Goal: Information Seeking & Learning: Learn about a topic

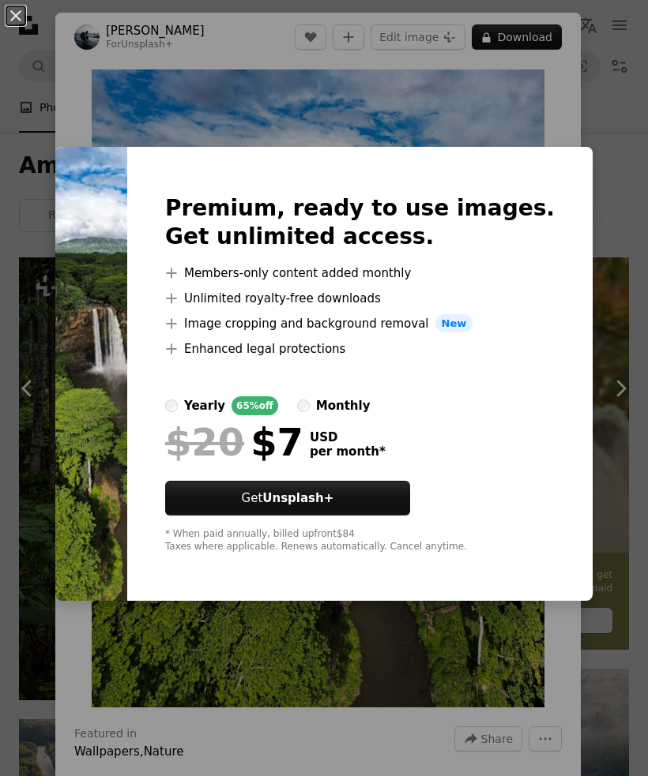
click at [628, 131] on div "An X shape Premium, ready to use images. Get unlimited access. A plus sign Memb…" at bounding box center [324, 388] width 648 height 776
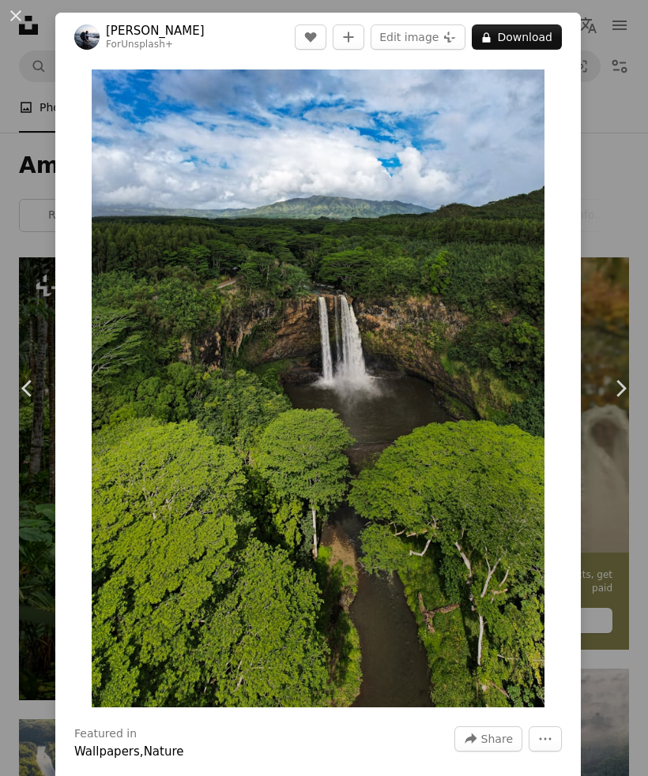
click at [9, 14] on button "An X shape" at bounding box center [15, 15] width 19 height 19
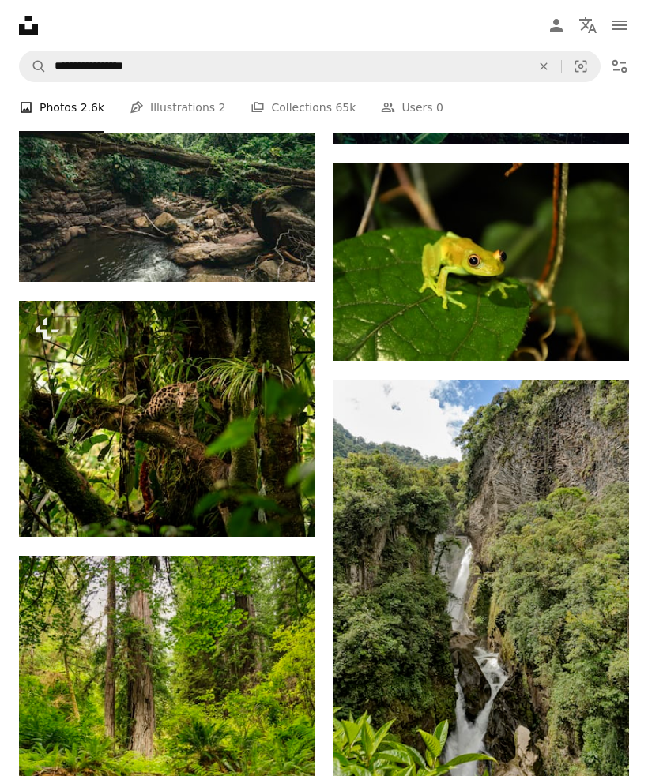
scroll to position [2721, 0]
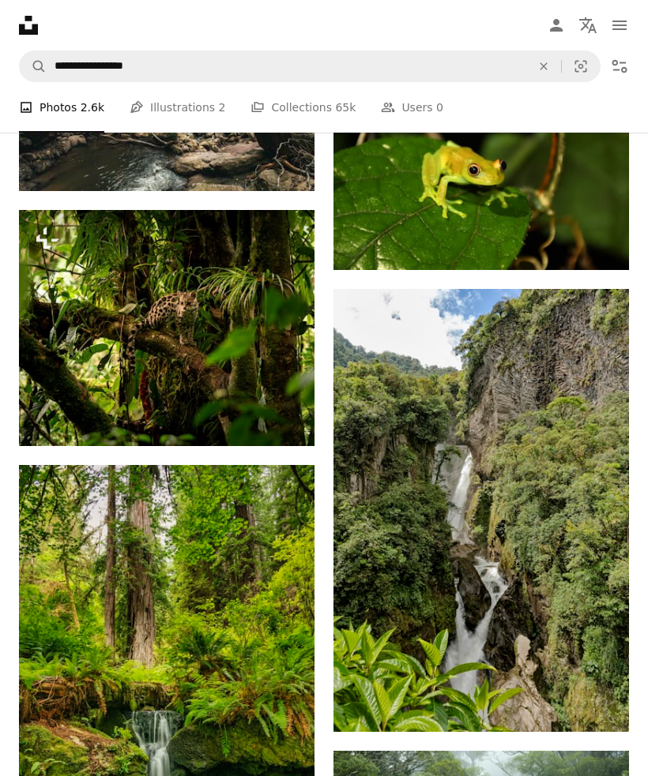
click at [584, 489] on img at bounding box center [480, 510] width 295 height 443
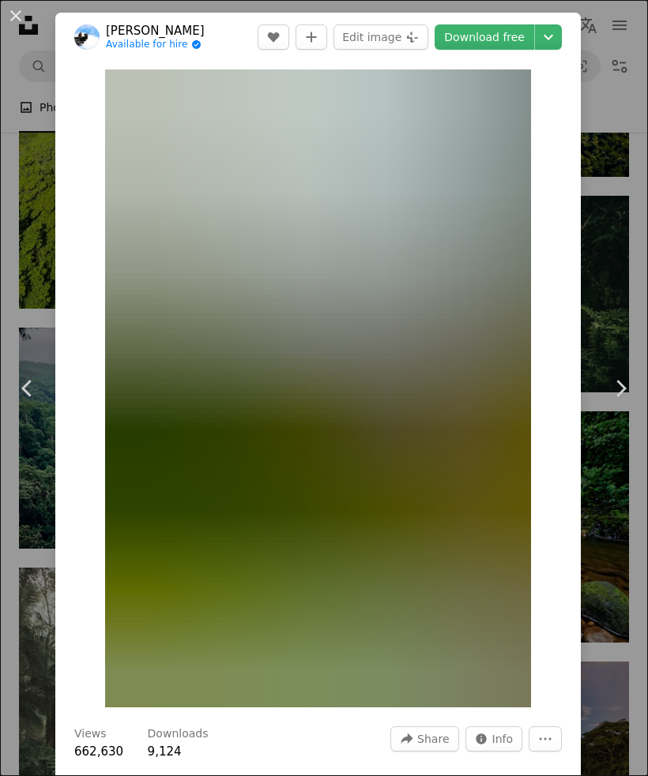
scroll to position [1433, 0]
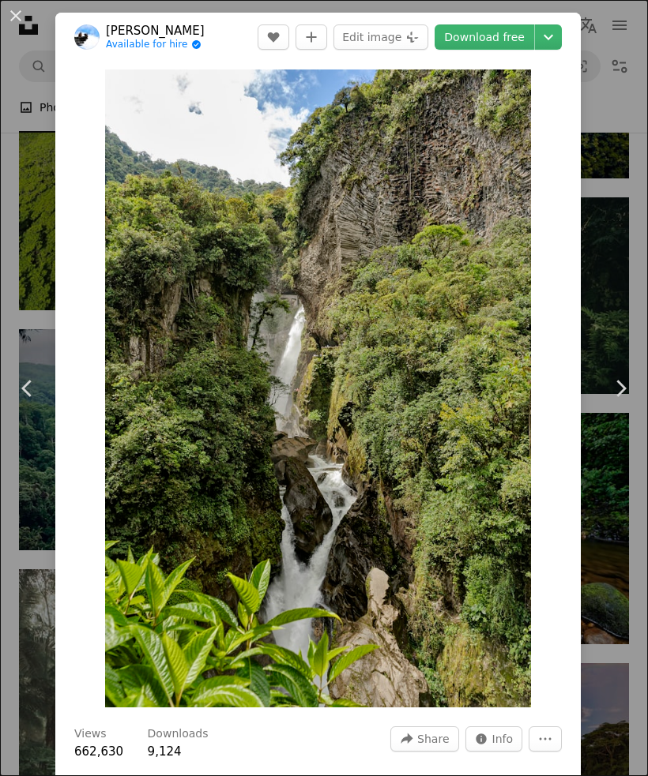
click at [10, 9] on button "An X shape" at bounding box center [15, 15] width 19 height 19
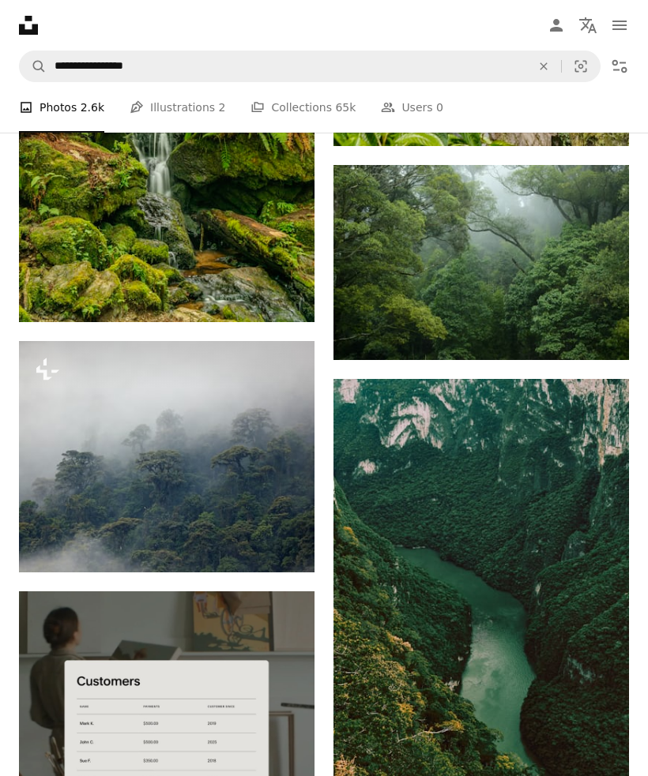
scroll to position [3438, 0]
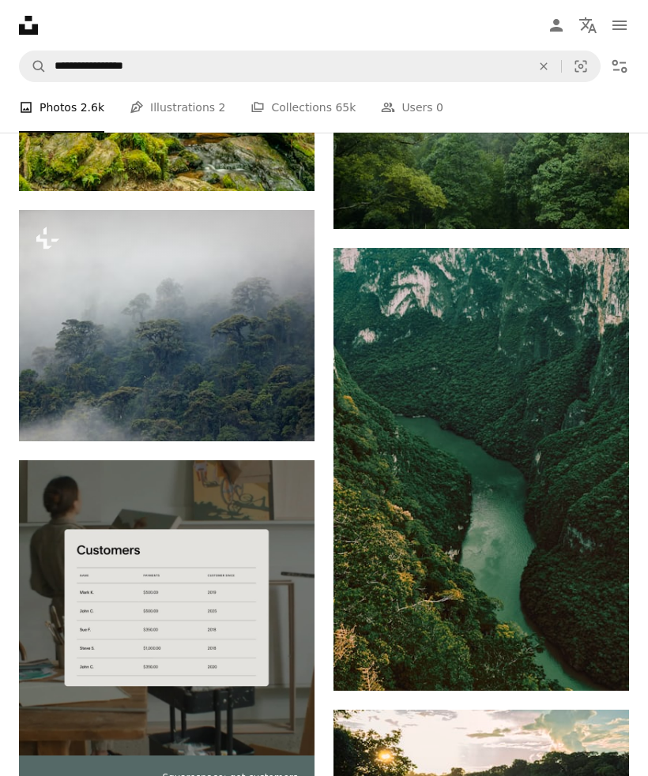
click at [501, 507] on img at bounding box center [480, 469] width 295 height 443
